Goal: Task Accomplishment & Management: Manage account settings

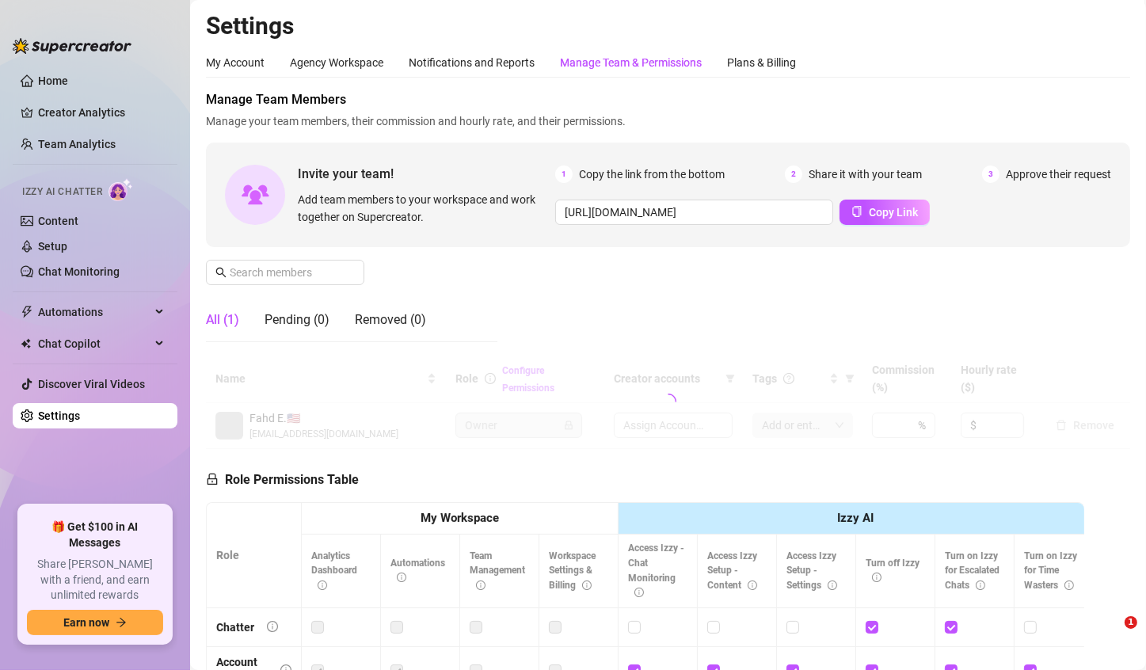
click at [97, 142] on link "Team Analytics" at bounding box center [77, 144] width 78 height 13
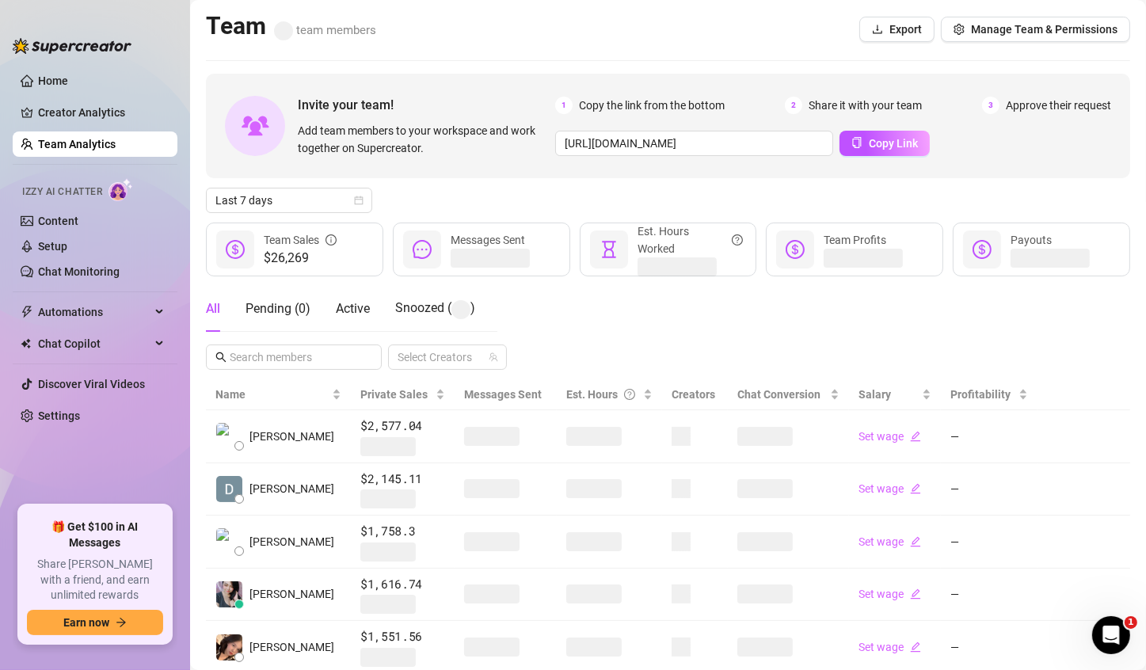
click at [566, 436] on span at bounding box center [593, 436] width 55 height 19
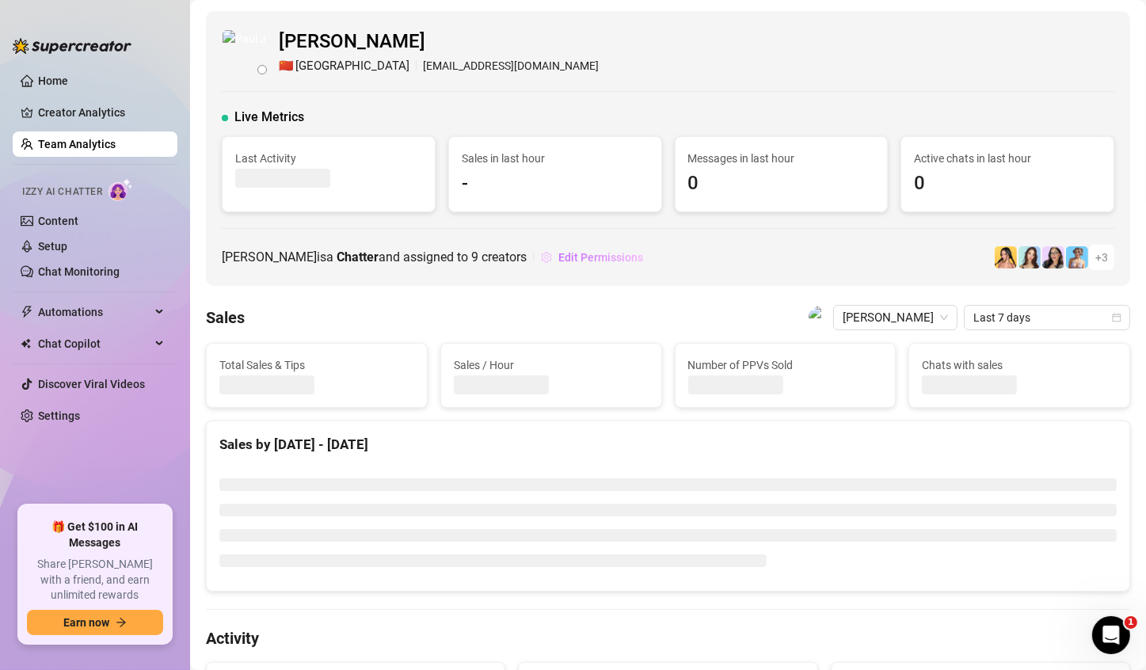
click at [604, 266] on button "Edit Permissions" at bounding box center [592, 257] width 104 height 25
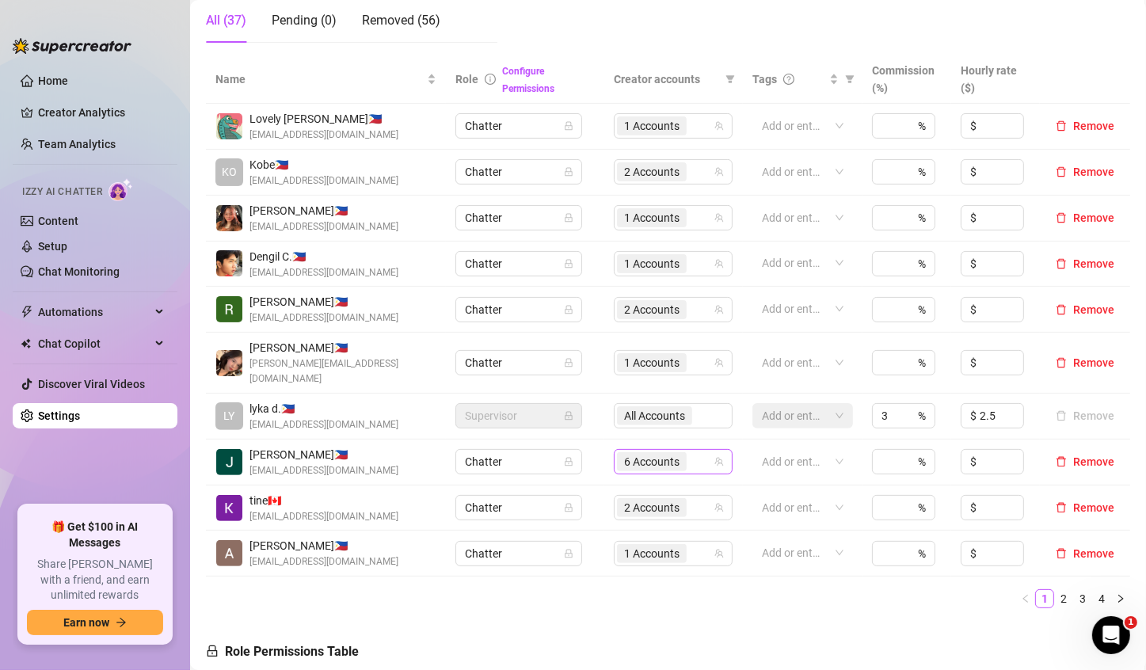
scroll to position [317, 0]
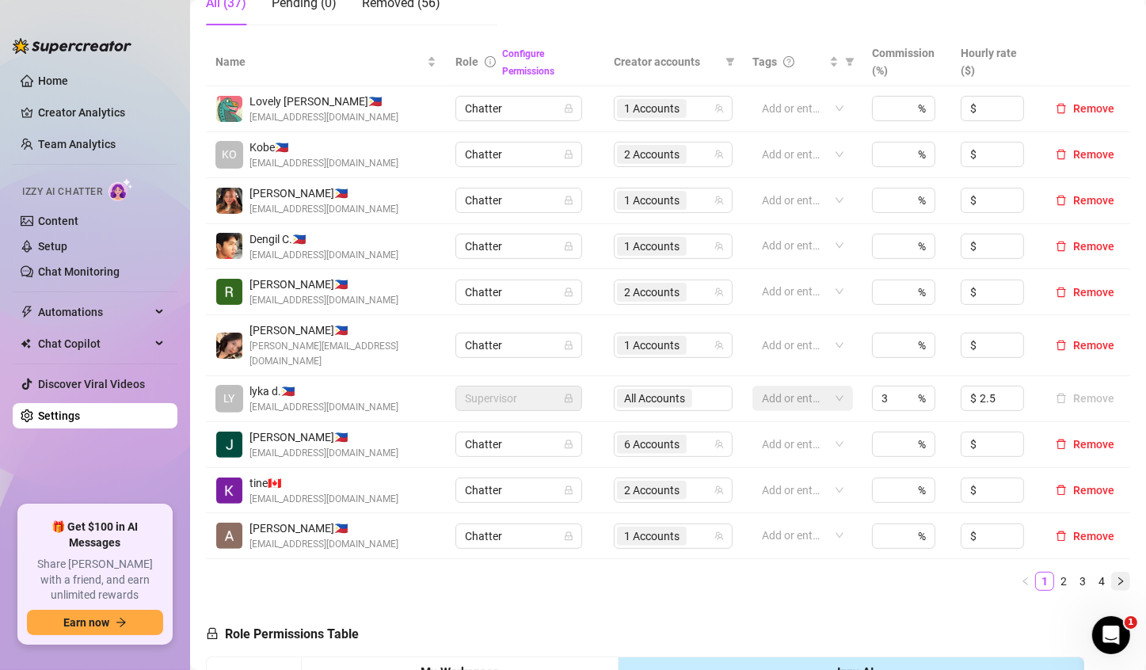
click at [1116, 577] on icon "right" at bounding box center [1121, 582] width 10 height 10
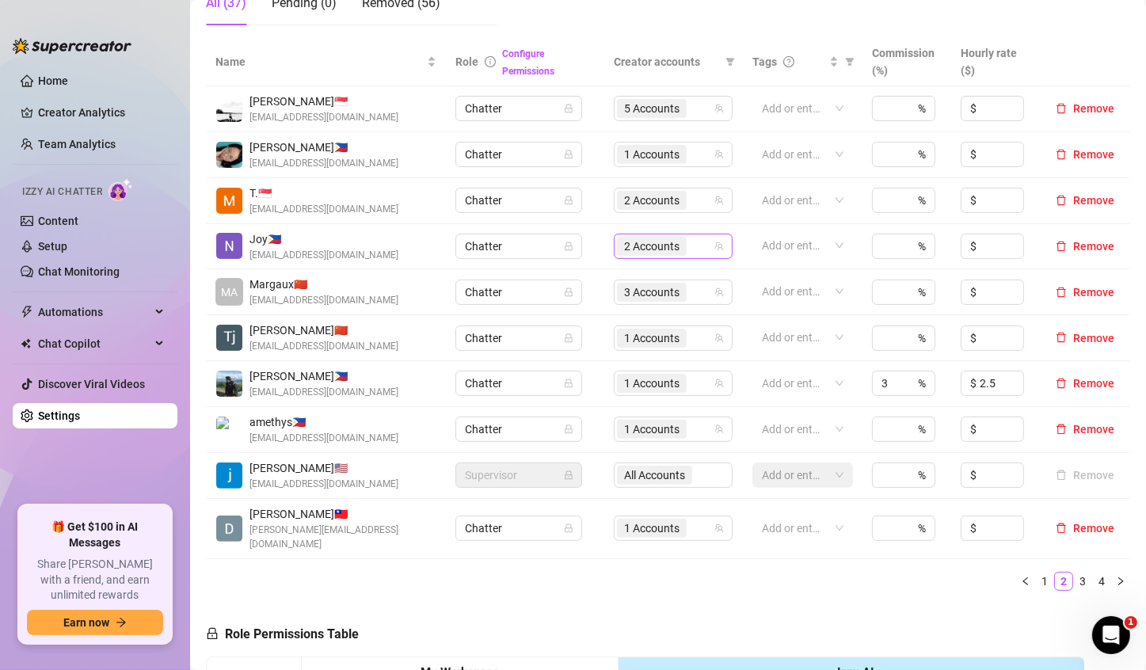
click at [635, 250] on span "2 Accounts" at bounding box center [651, 246] width 55 height 17
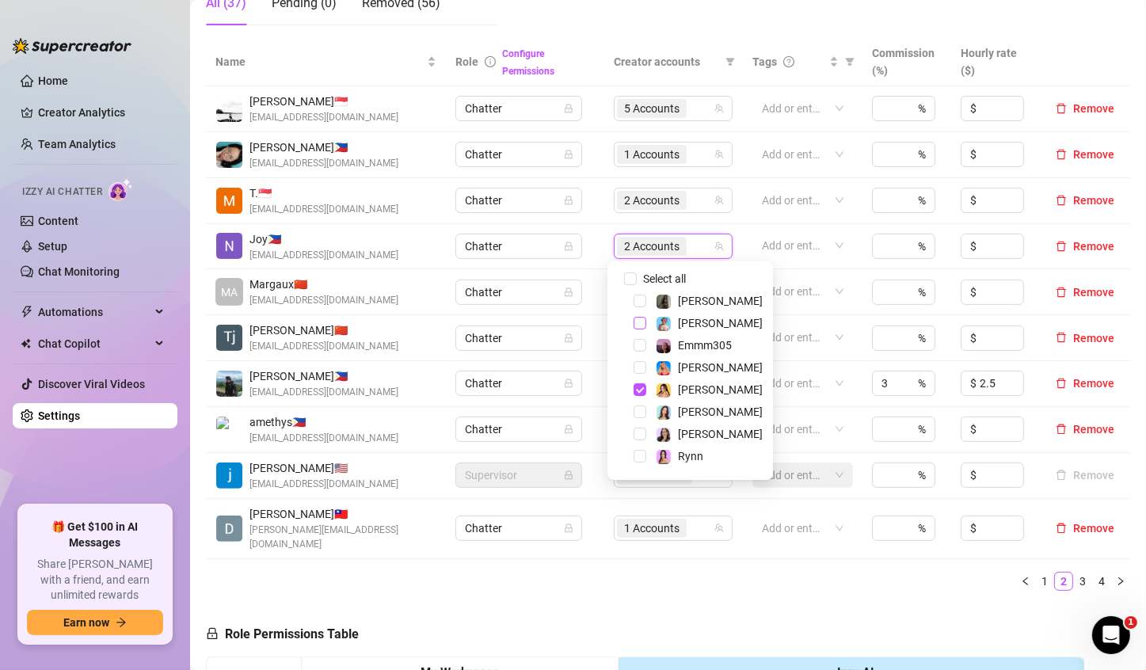
click at [643, 322] on span "Select tree node" at bounding box center [640, 323] width 13 height 13
click at [683, 586] on div "Name Role Configure Permissions Creator accounts Tags Commission (%) Hourly rat…" at bounding box center [668, 320] width 924 height 565
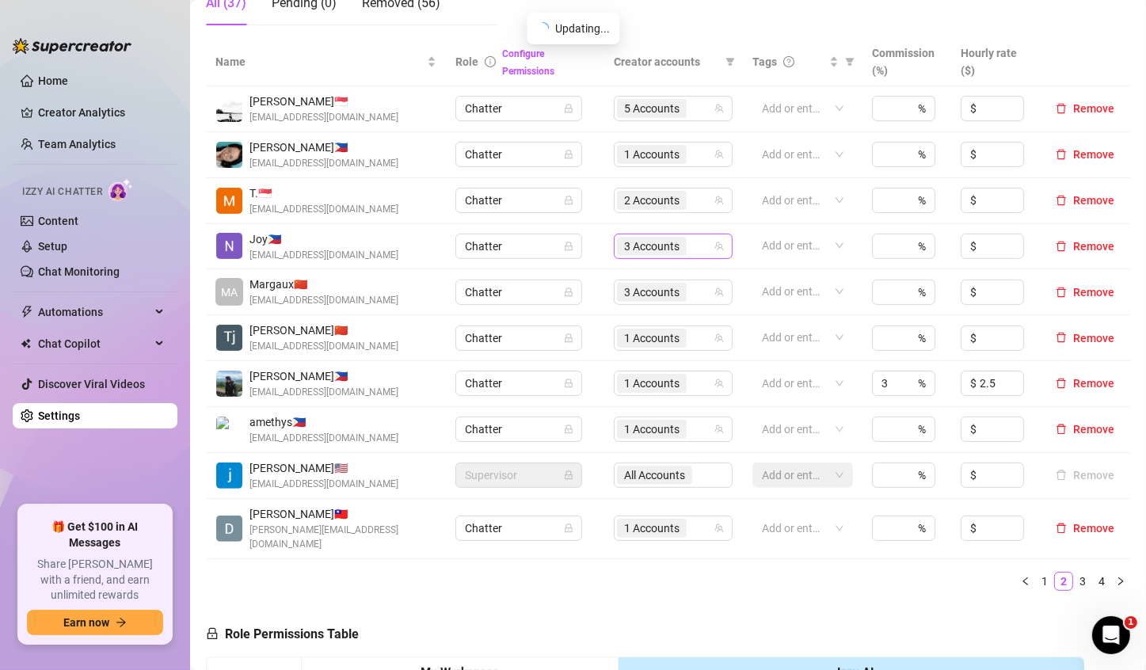
click at [640, 250] on span "3 Accounts" at bounding box center [651, 246] width 55 height 17
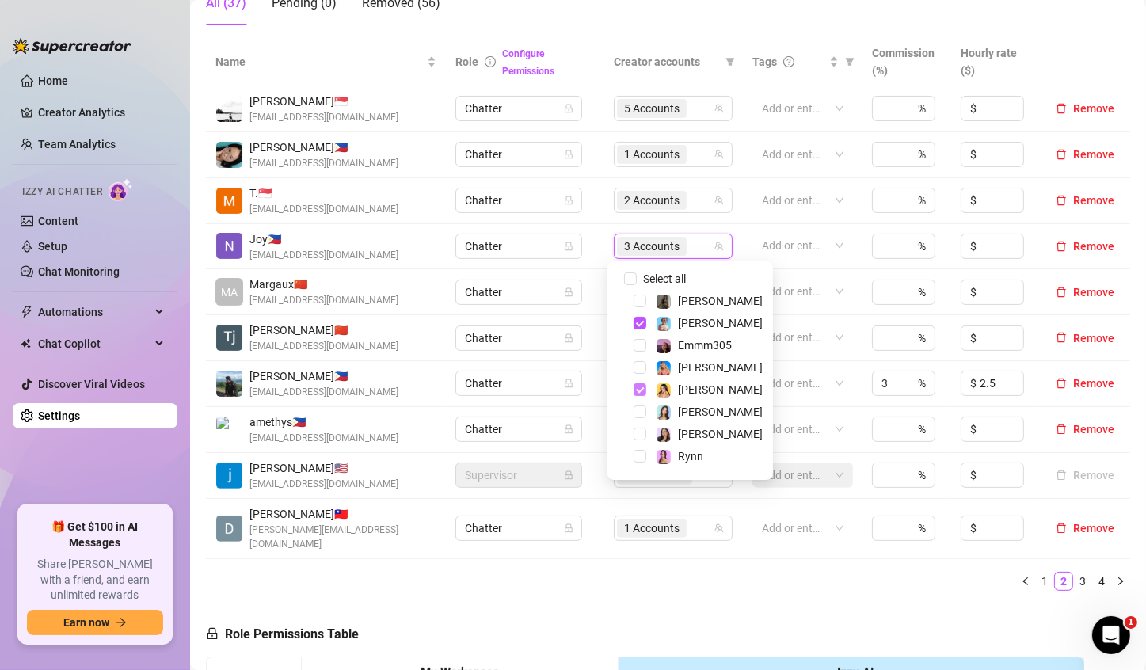
click at [641, 387] on span "Select tree node" at bounding box center [640, 389] width 13 height 13
click at [619, 580] on div "Name Role Configure Permissions Creator accounts Tags Commission (%) Hourly rat…" at bounding box center [668, 320] width 924 height 565
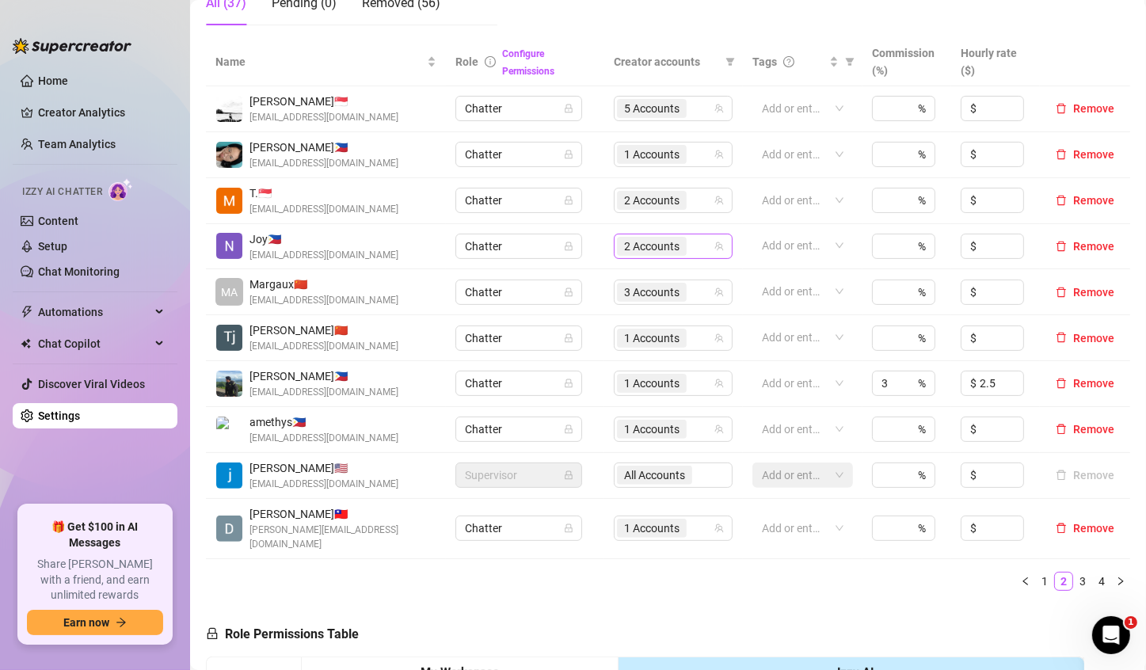
click at [629, 242] on span "2 Accounts" at bounding box center [651, 246] width 55 height 17
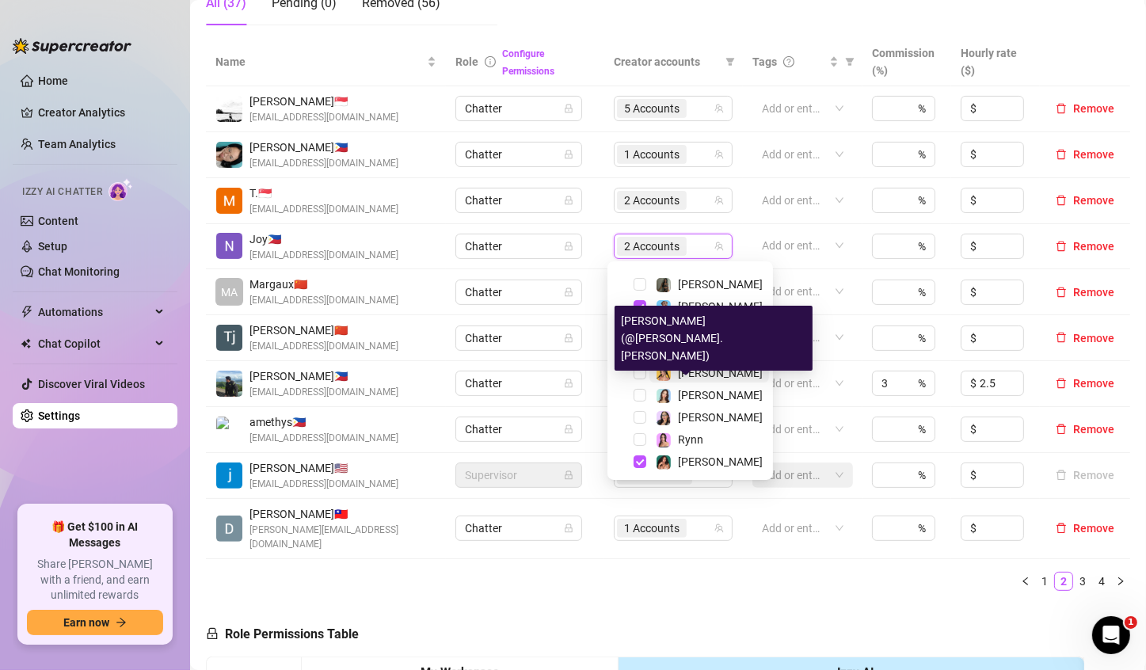
scroll to position [19, 0]
